Goal: Navigation & Orientation: Find specific page/section

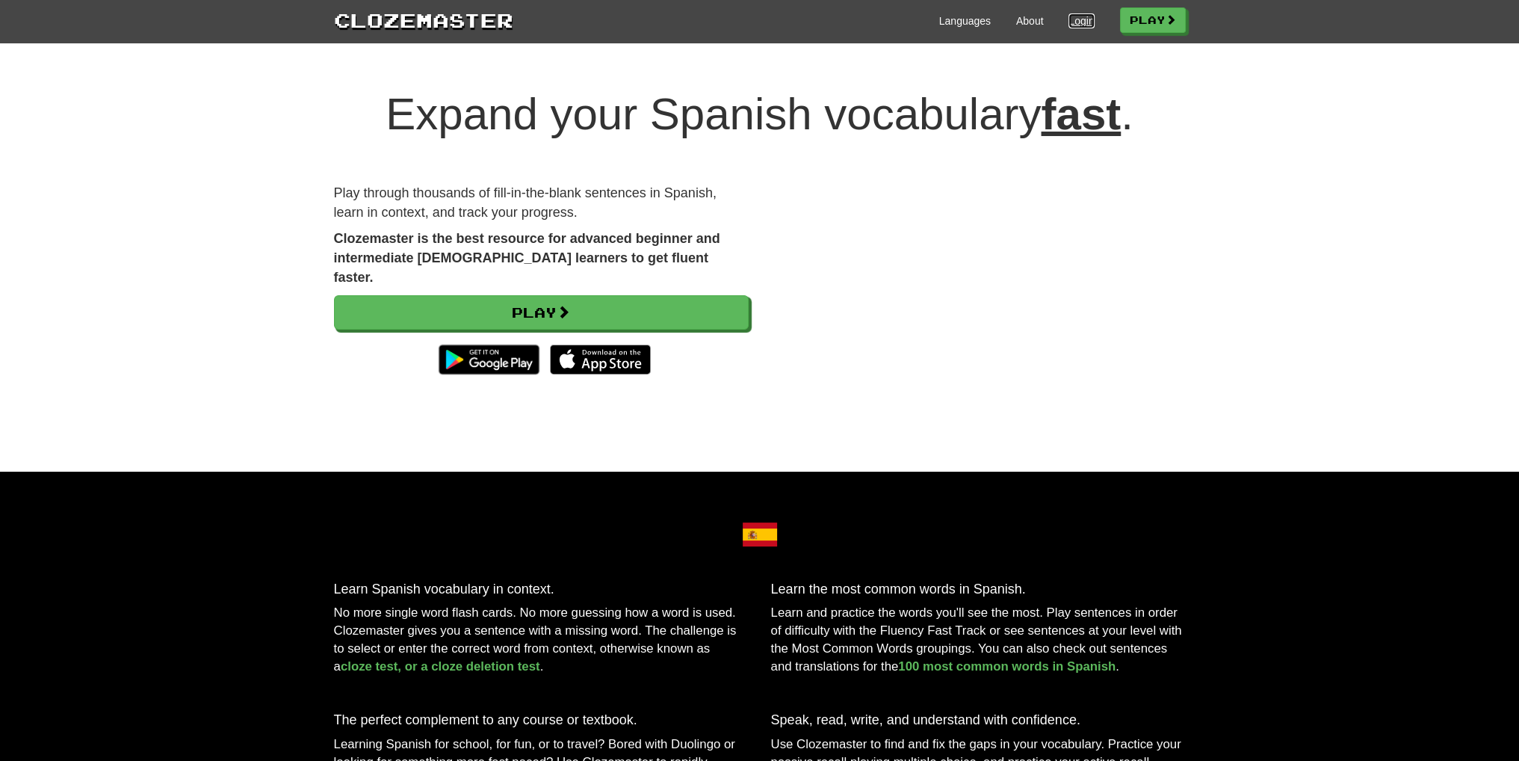
click at [1078, 19] on link "Login" at bounding box center [1081, 20] width 25 height 15
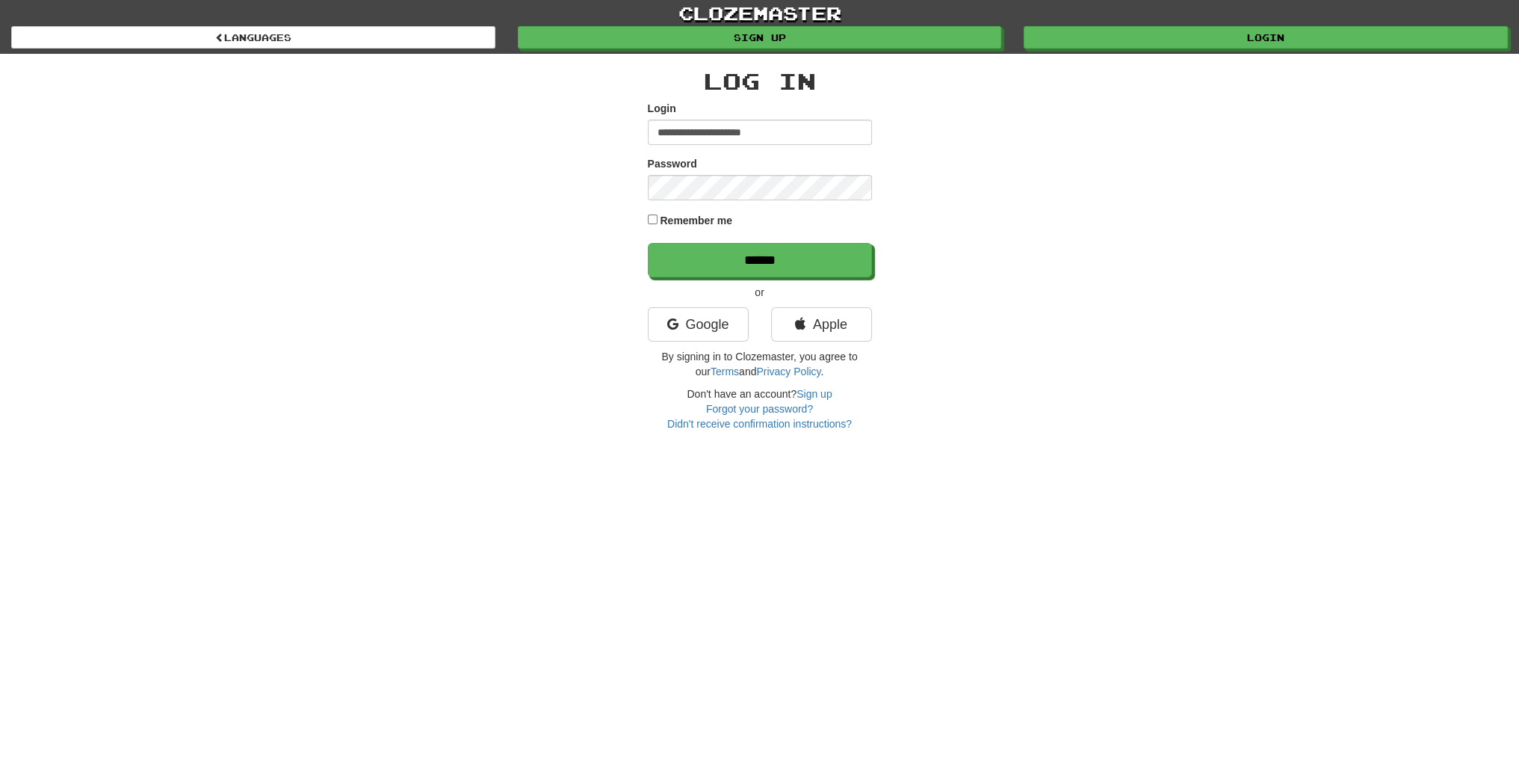
type input "**********"
click at [709, 253] on input "******" at bounding box center [761, 261] width 224 height 34
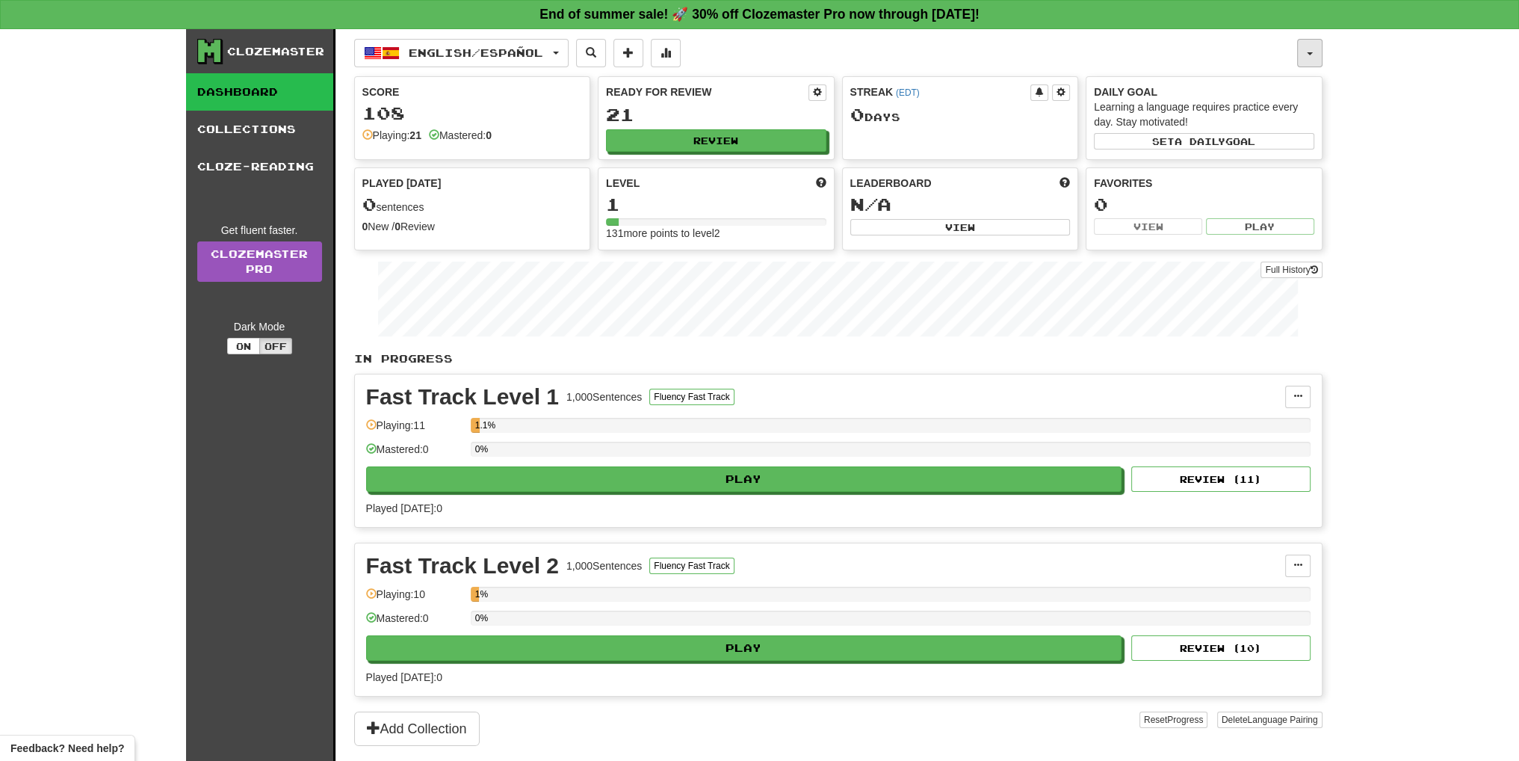
click at [1309, 61] on button "button" at bounding box center [1309, 53] width 25 height 28
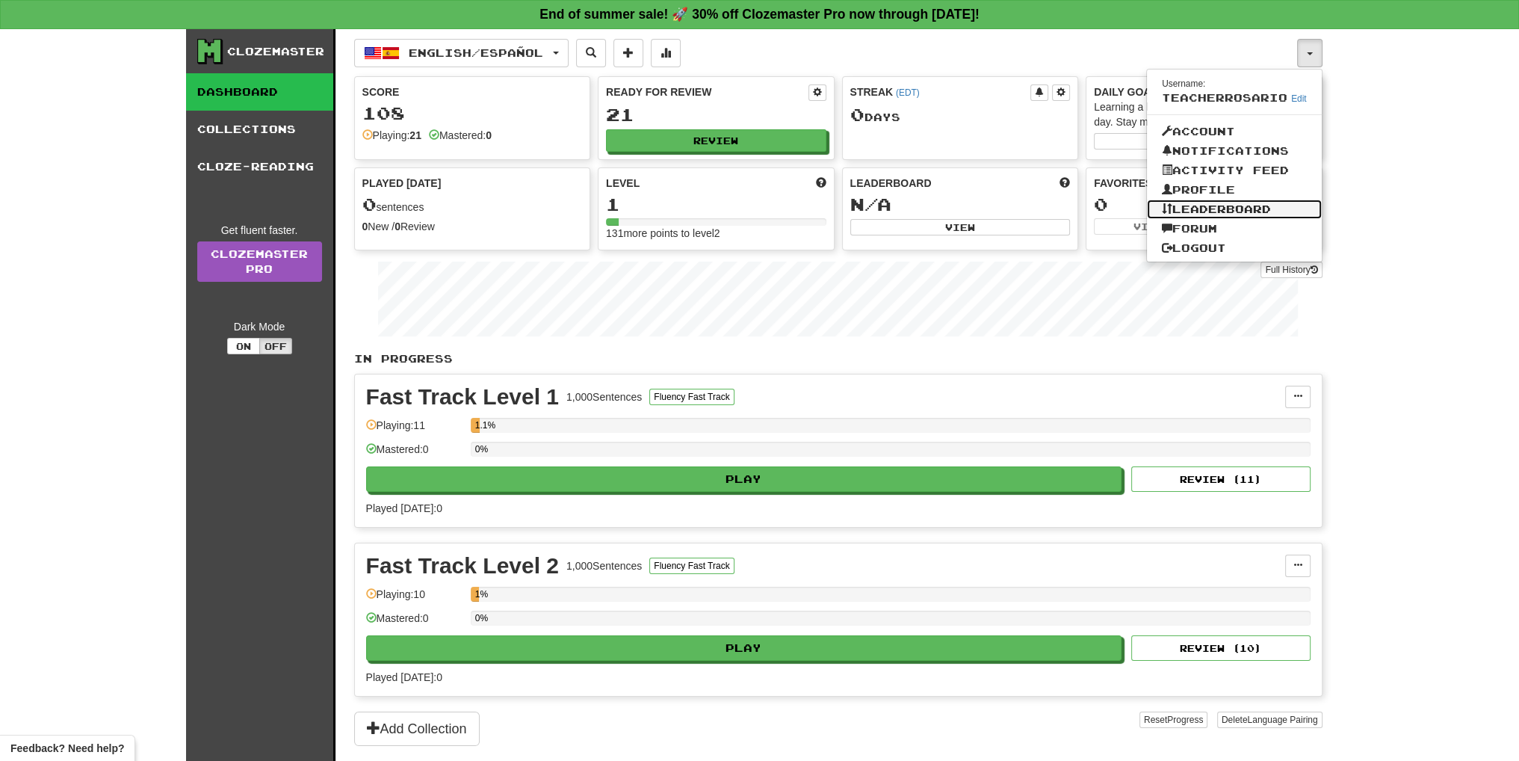
click at [1276, 209] on link "Leaderboard" at bounding box center [1234, 209] width 175 height 19
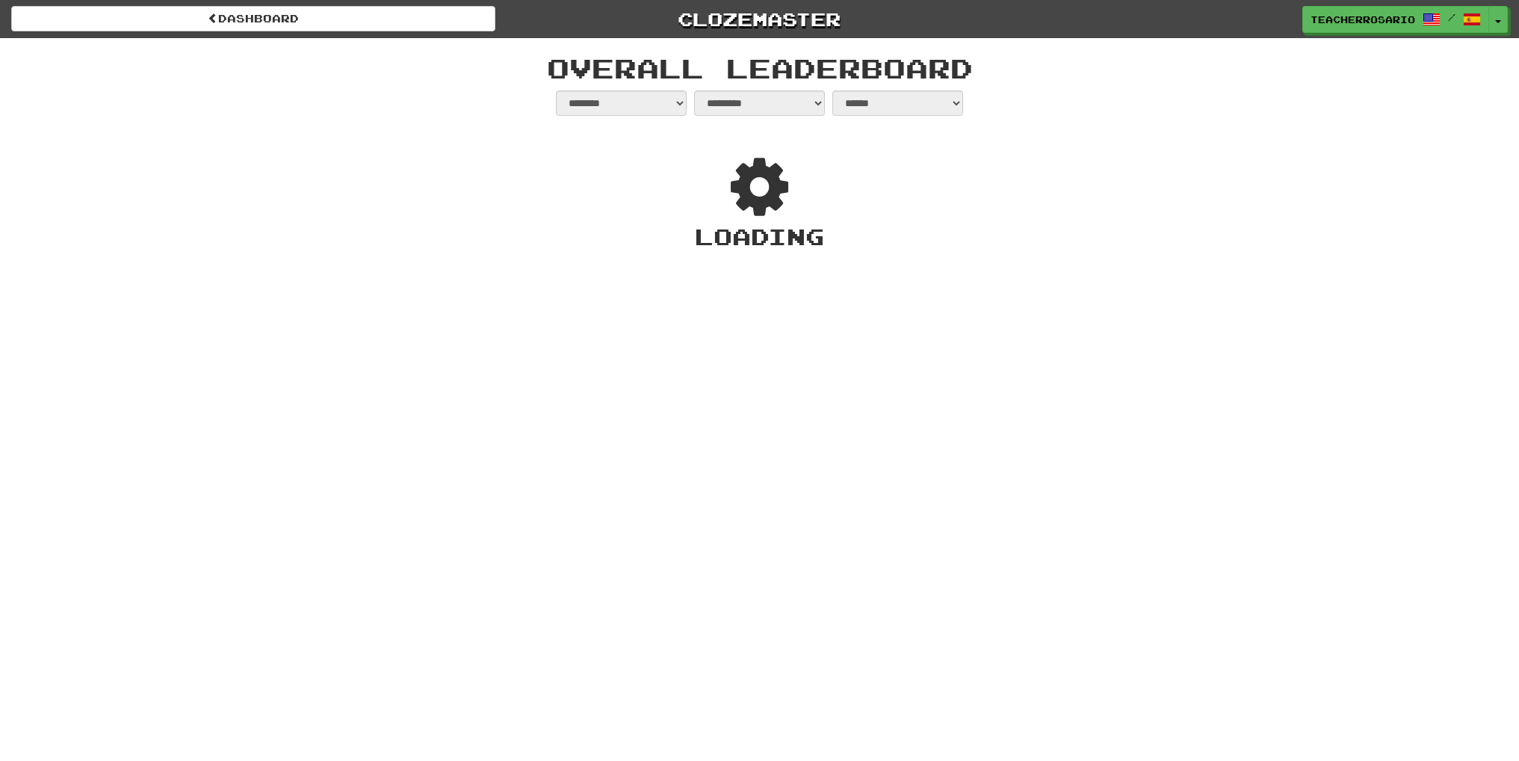
select select "**********"
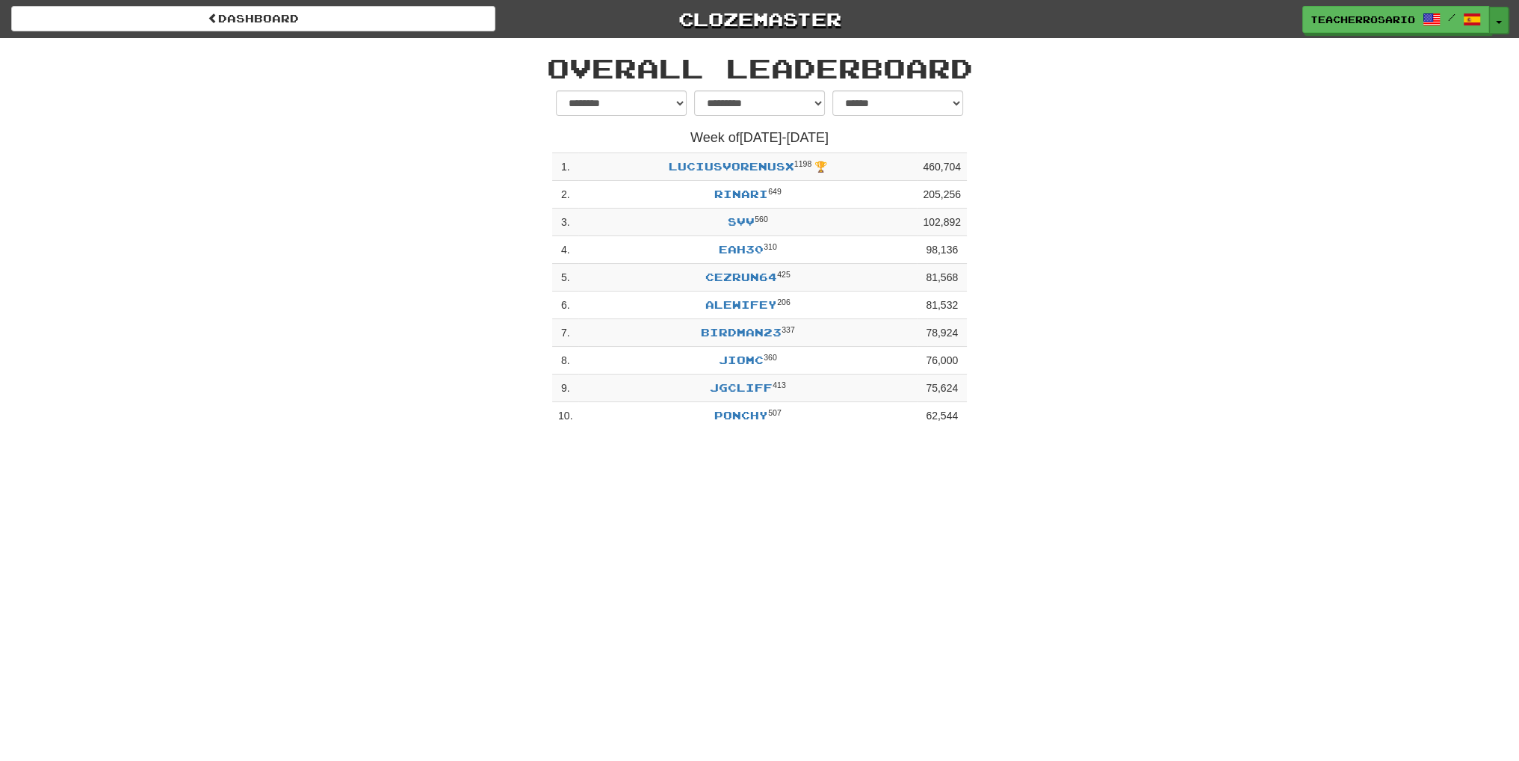
click at [1496, 21] on span "button" at bounding box center [1499, 22] width 6 height 3
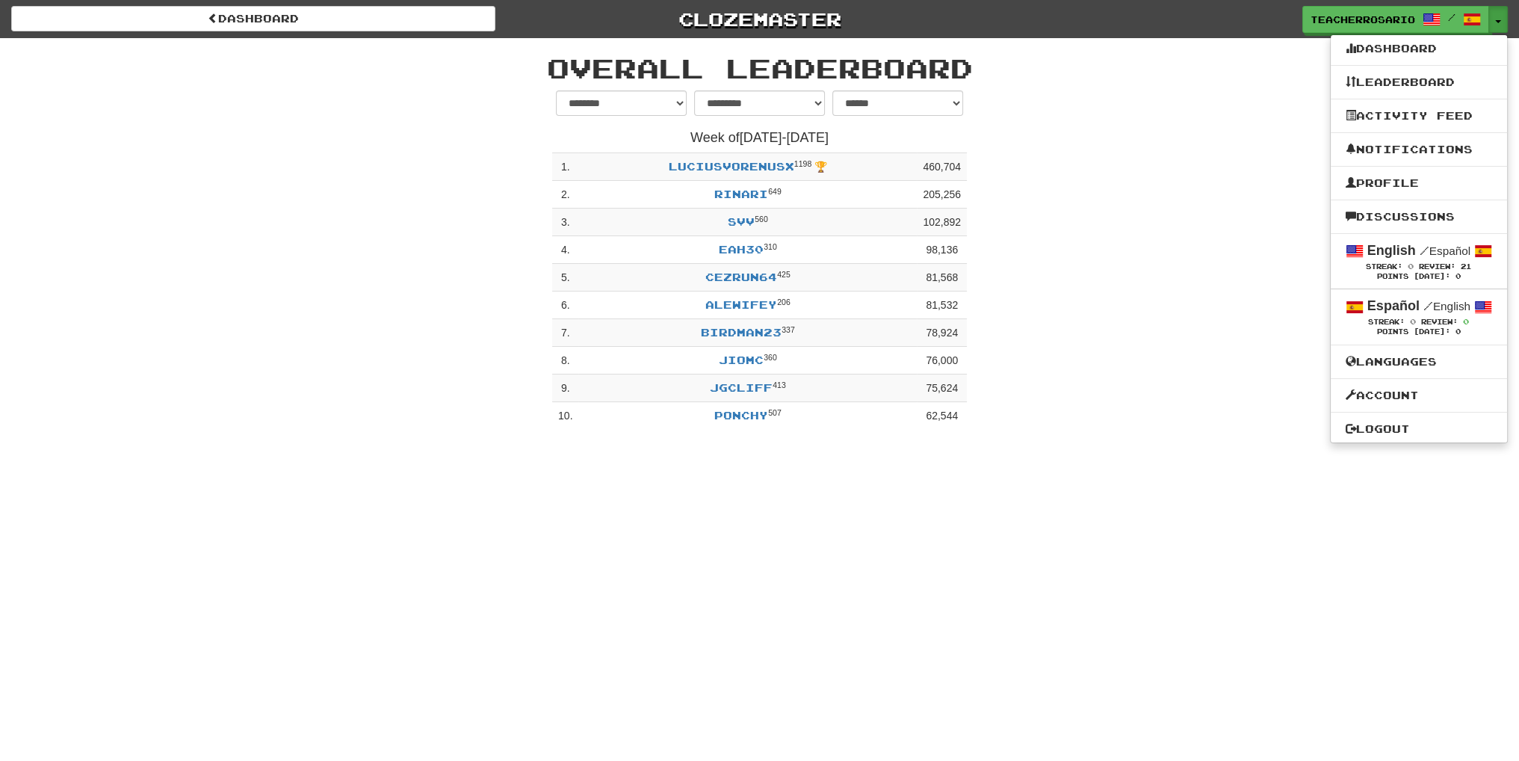
click at [1265, 241] on div "dashboard Clozemaster TeacherRosario / Toggle Dropdown Dashboard Leaderboard Ac…" at bounding box center [759, 218] width 1519 height 436
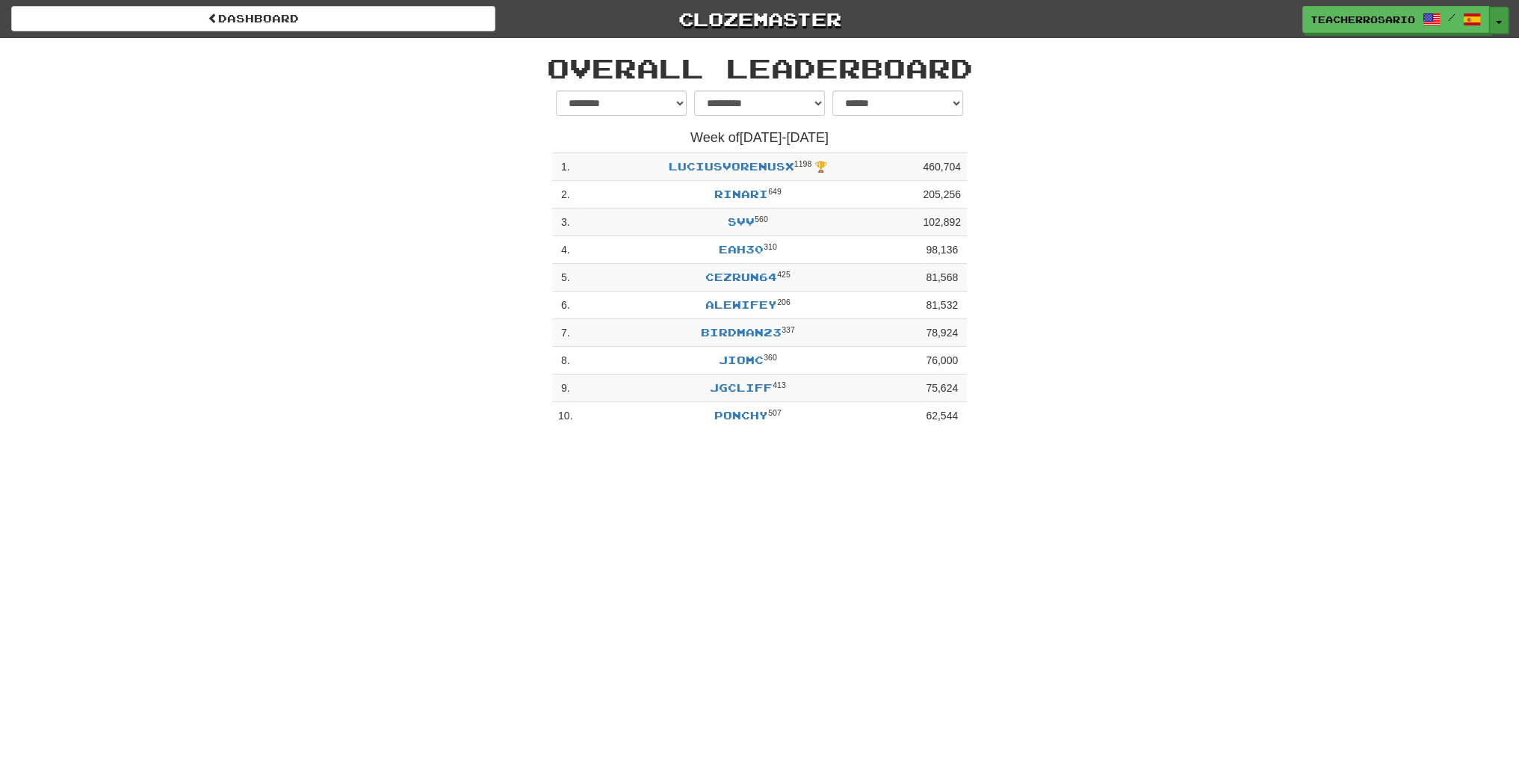
click at [1504, 24] on button "Toggle Dropdown" at bounding box center [1498, 20] width 19 height 27
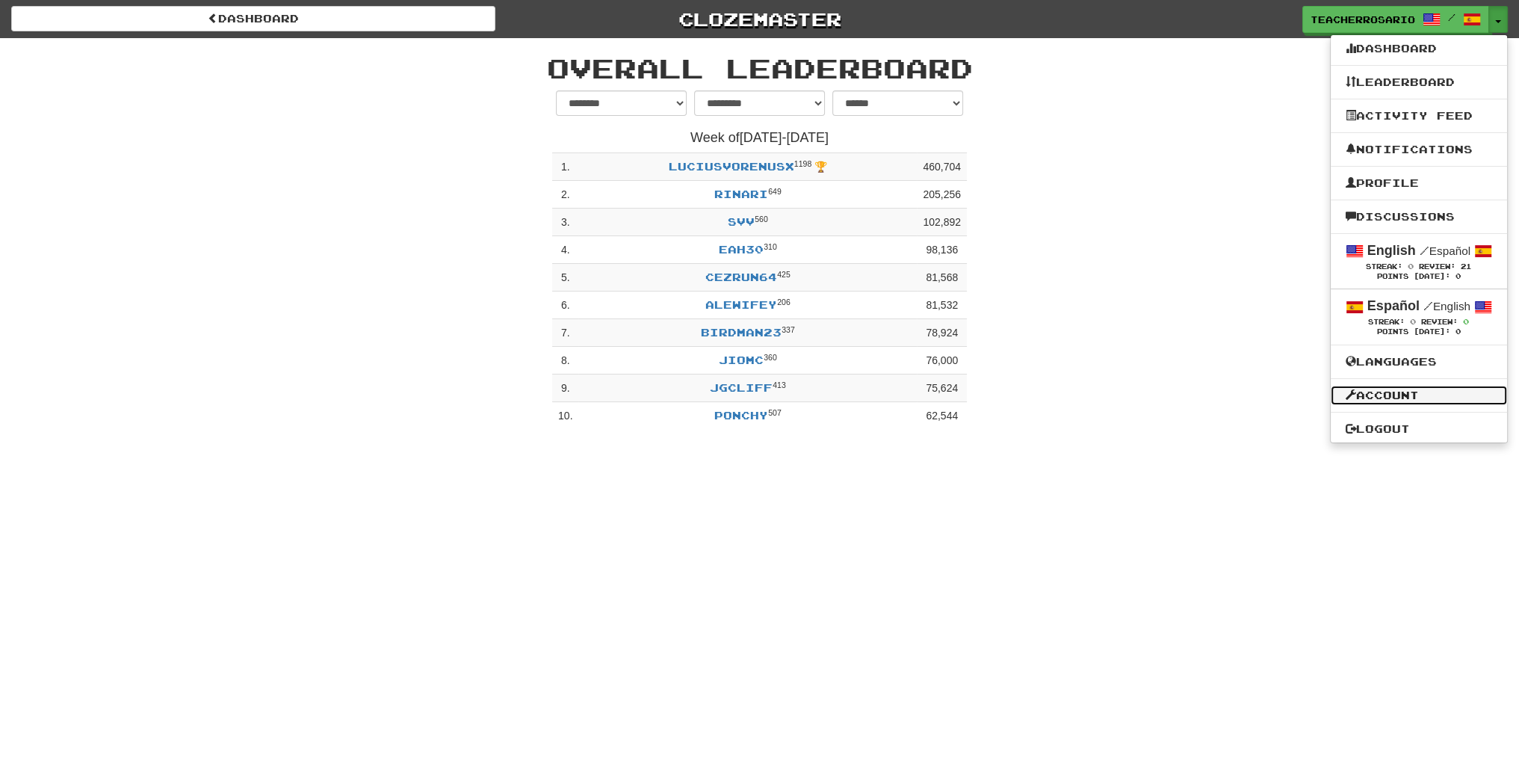
click at [1409, 397] on link "Account" at bounding box center [1419, 395] width 176 height 19
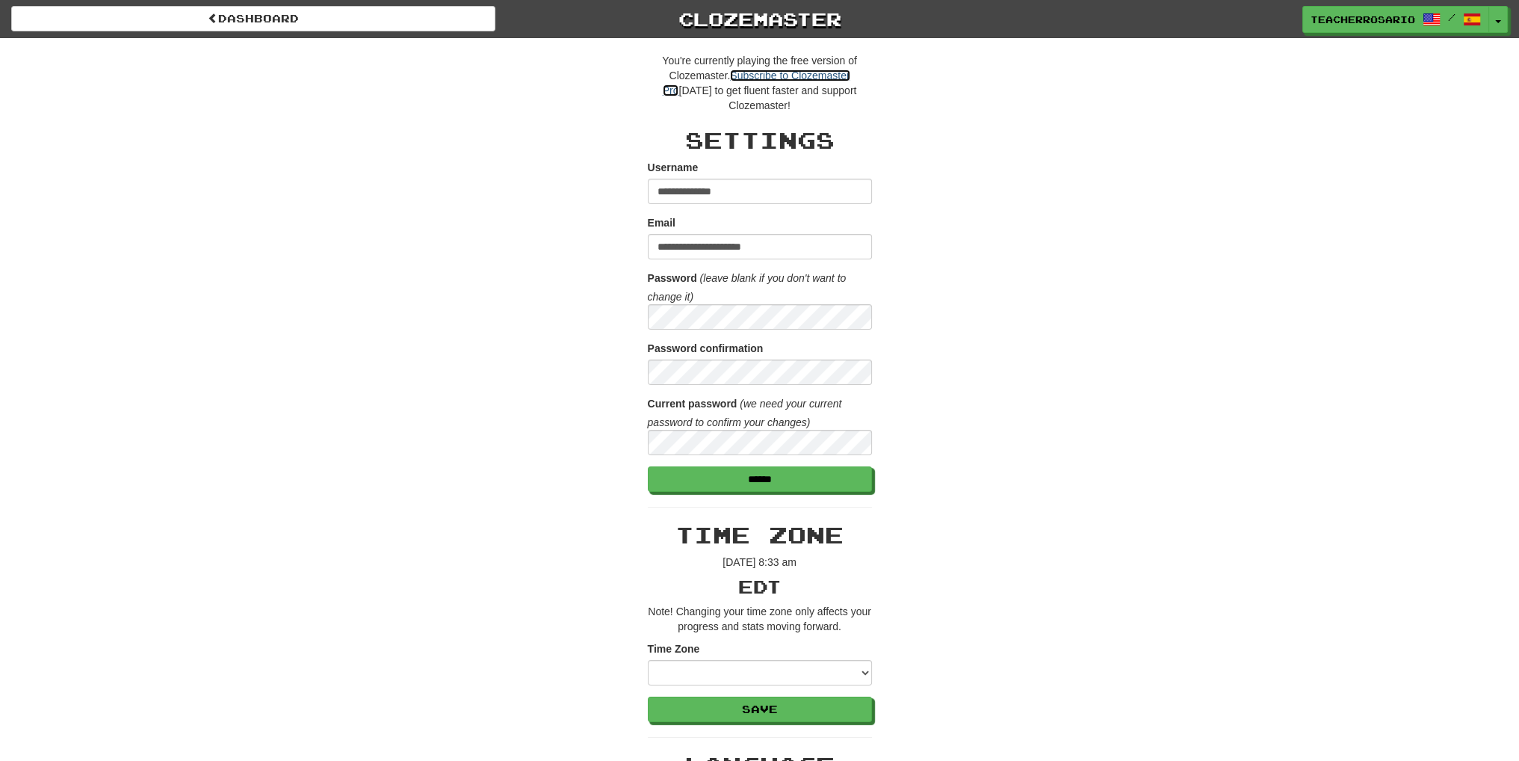
click at [805, 77] on link "Subscribe to Clozemaster Pro" at bounding box center [757, 83] width 188 height 27
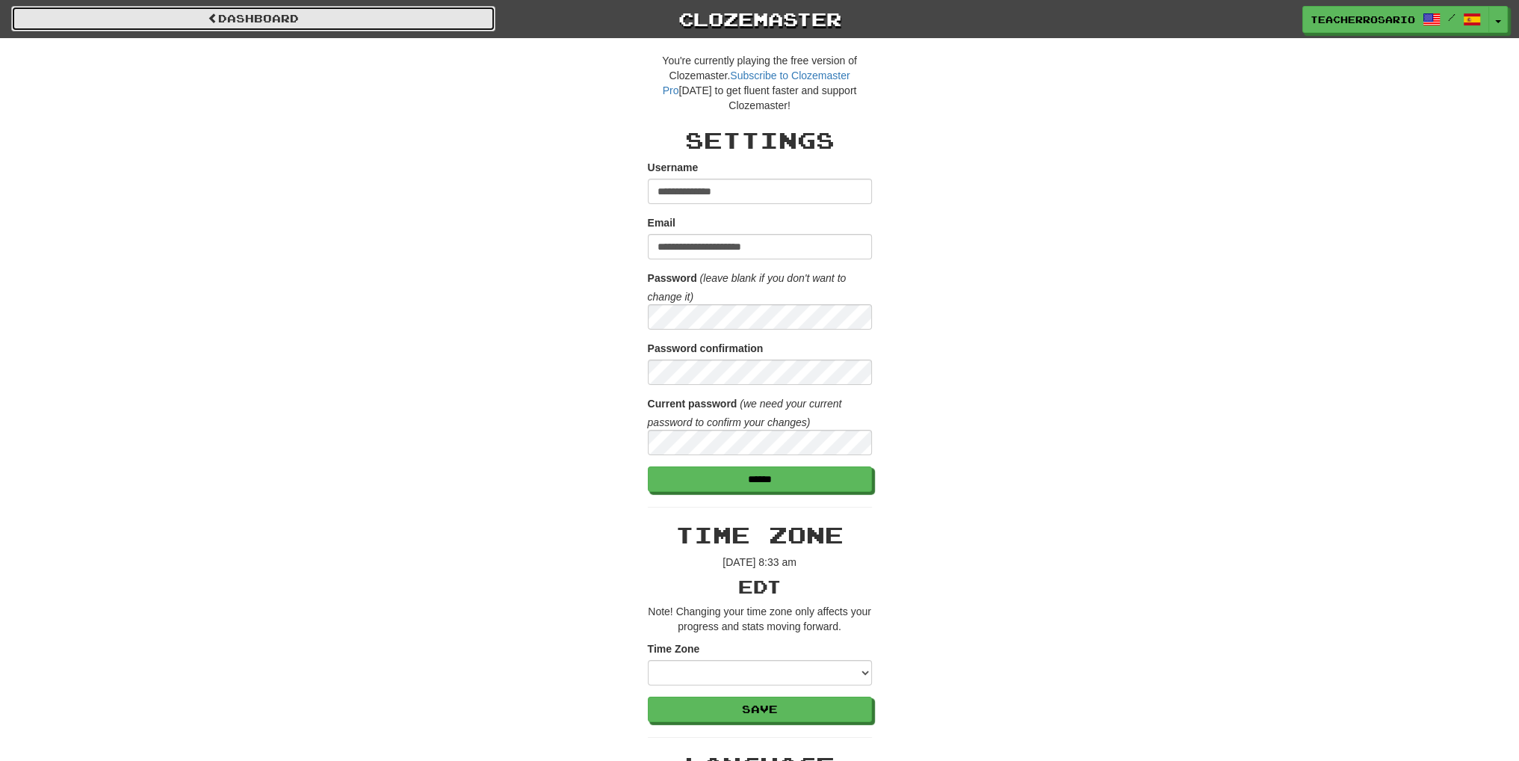
click at [212, 27] on link "Dashboard" at bounding box center [253, 18] width 484 height 25
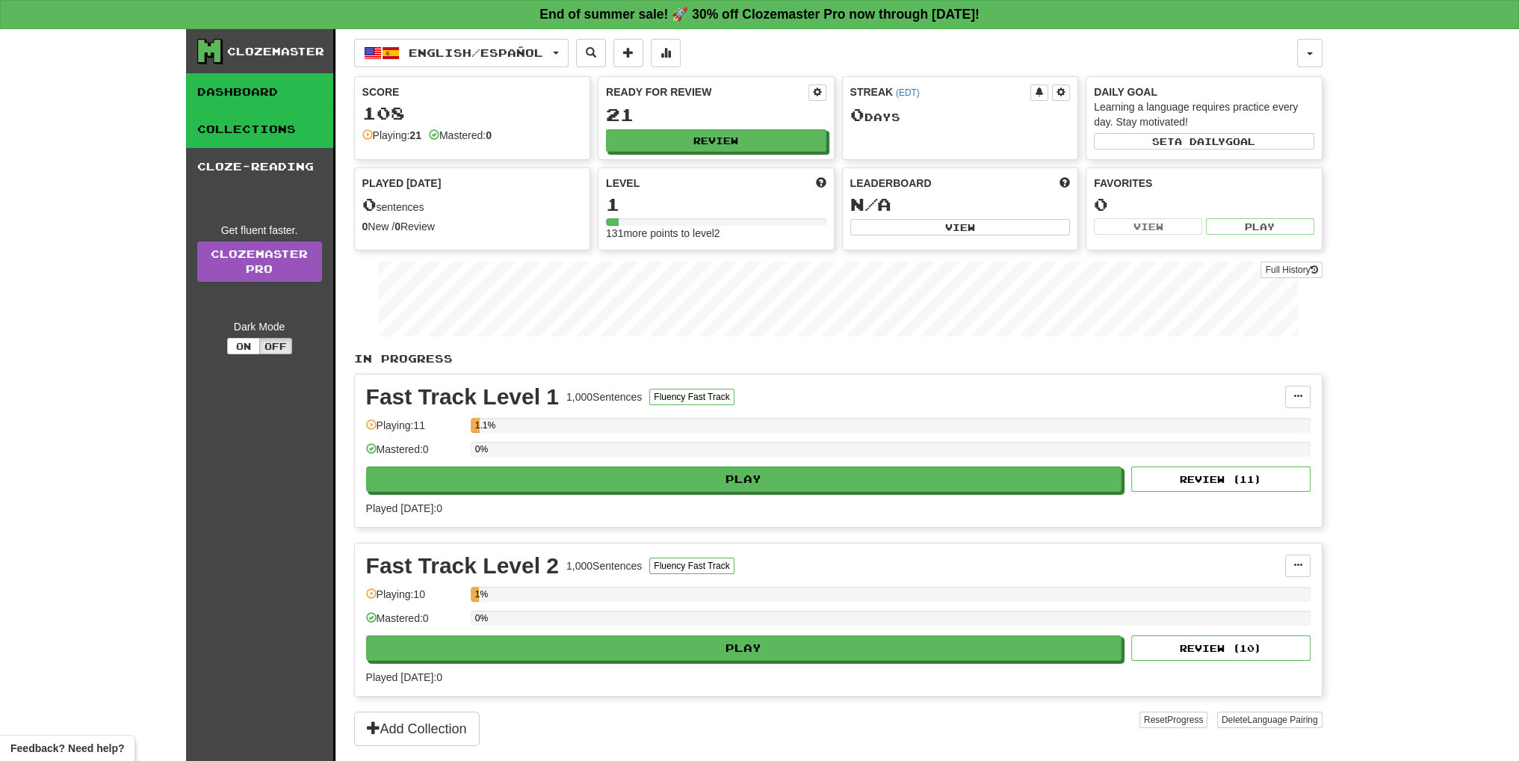
click at [308, 138] on link "Collections" at bounding box center [259, 129] width 147 height 37
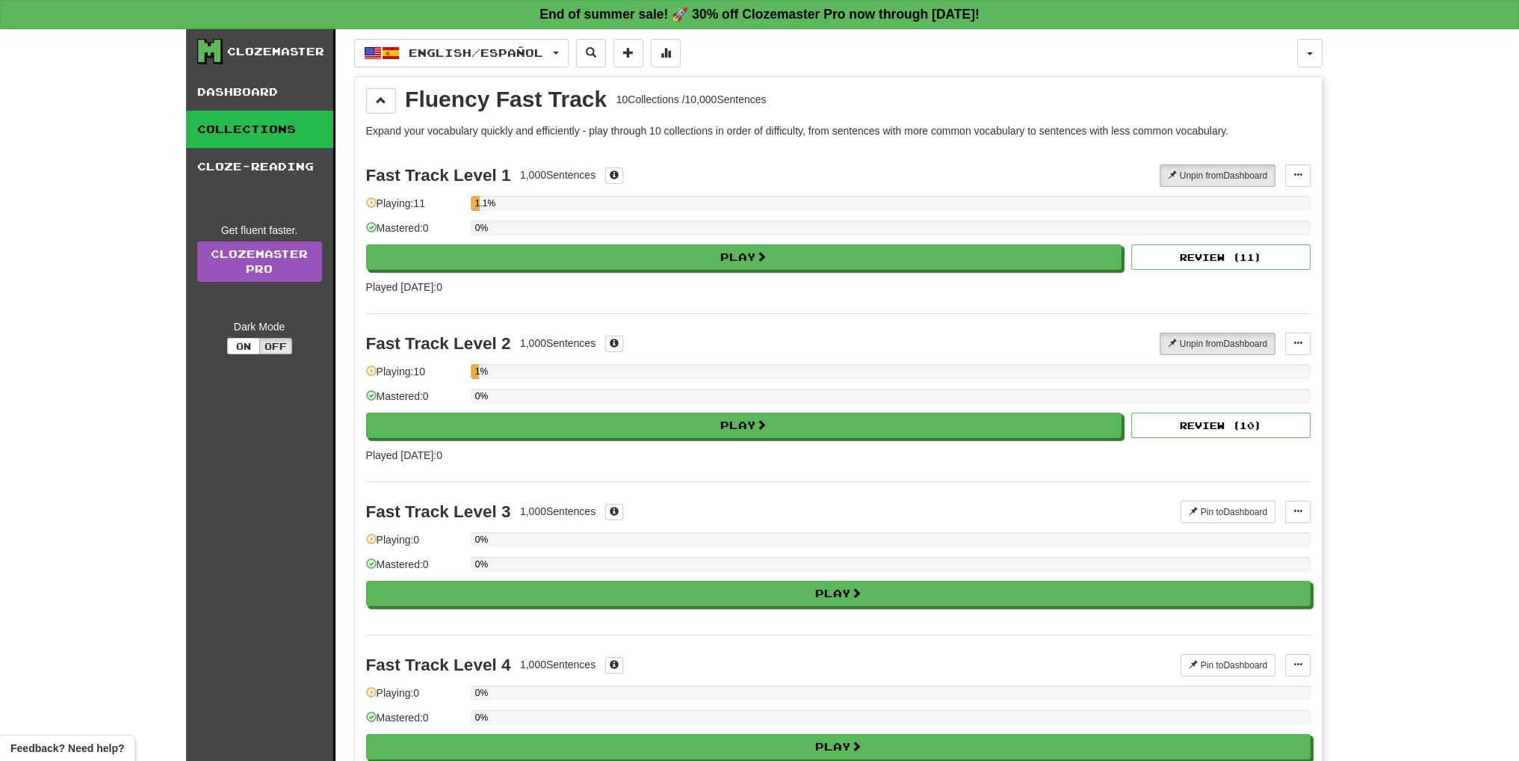
click at [268, 128] on link "Collections" at bounding box center [259, 129] width 147 height 37
click at [380, 102] on span at bounding box center [381, 100] width 10 height 10
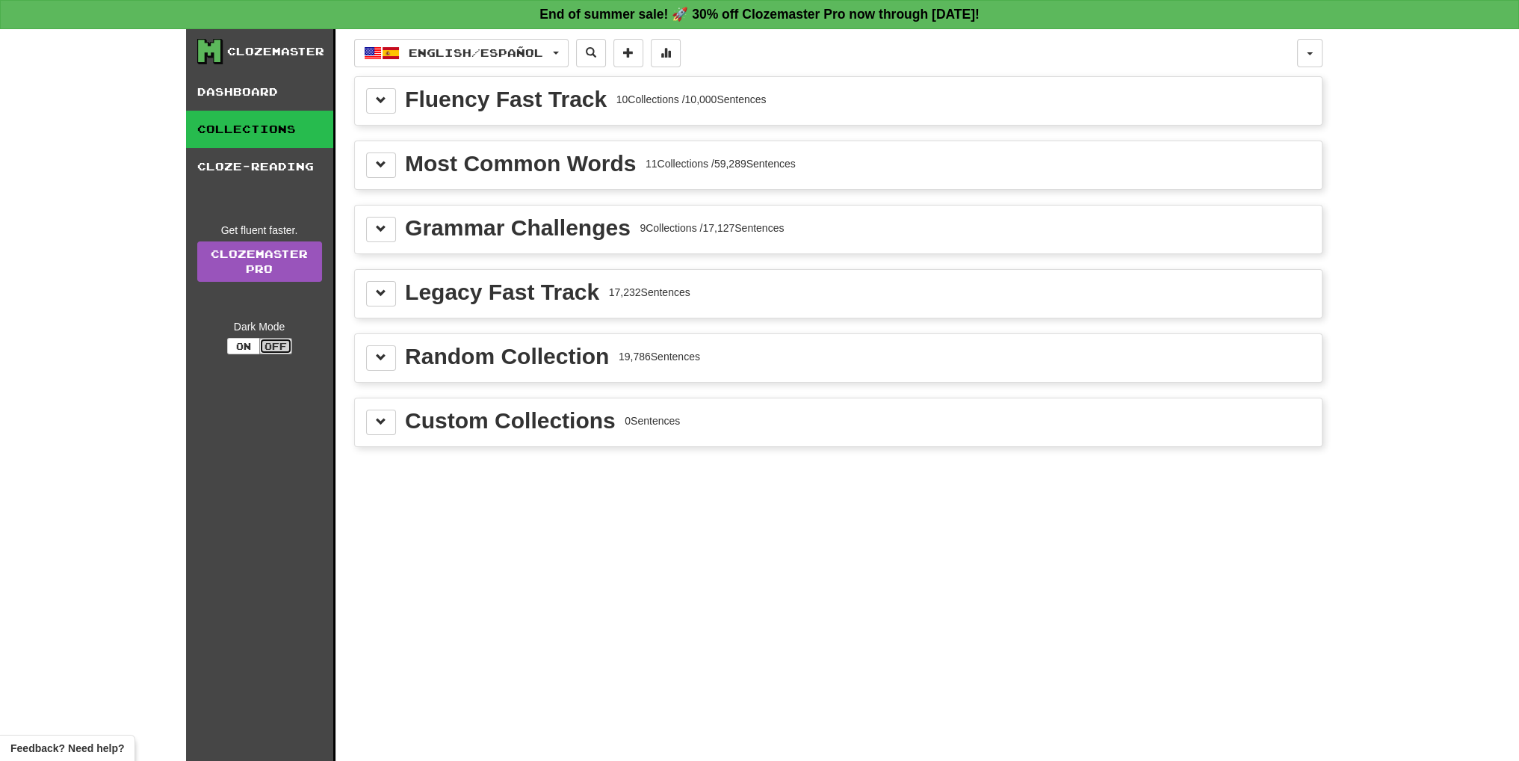
click at [271, 350] on button "Off" at bounding box center [275, 346] width 33 height 16
click at [244, 345] on button "On" at bounding box center [243, 346] width 33 height 16
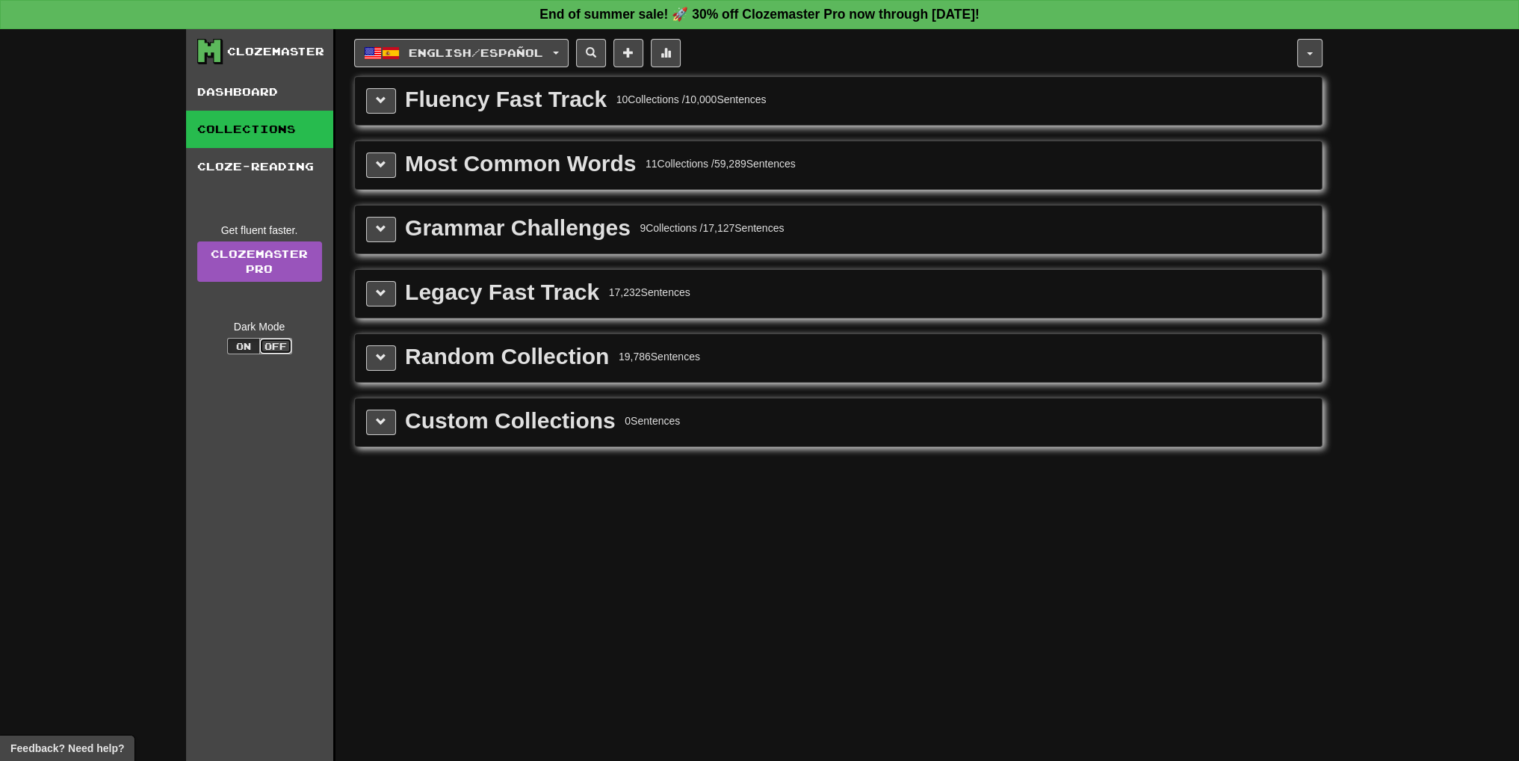
click at [273, 348] on button "Off" at bounding box center [275, 346] width 33 height 16
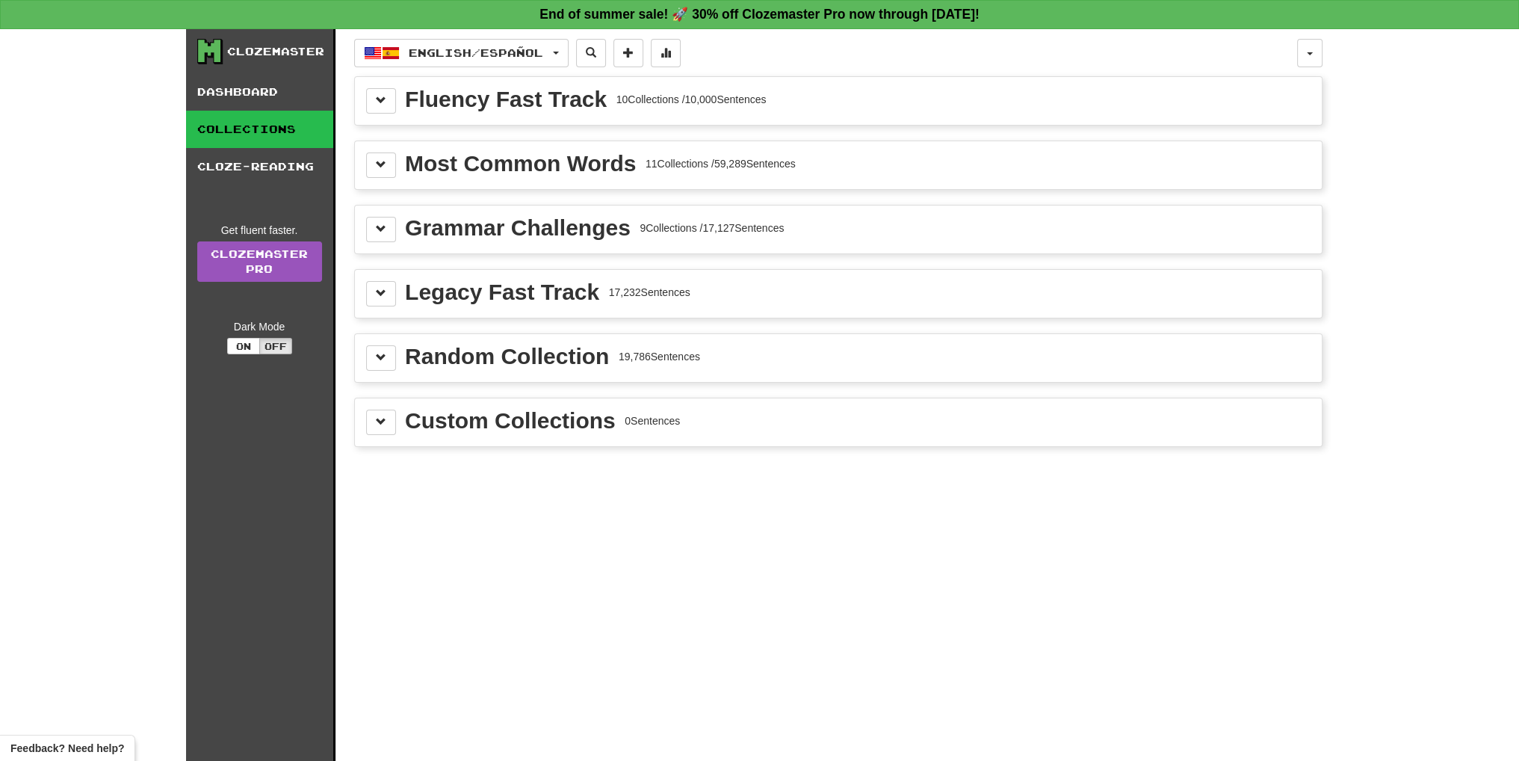
click at [254, 51] on div "Clozemaster" at bounding box center [275, 51] width 97 height 15
